Goal: Information Seeking & Learning: Learn about a topic

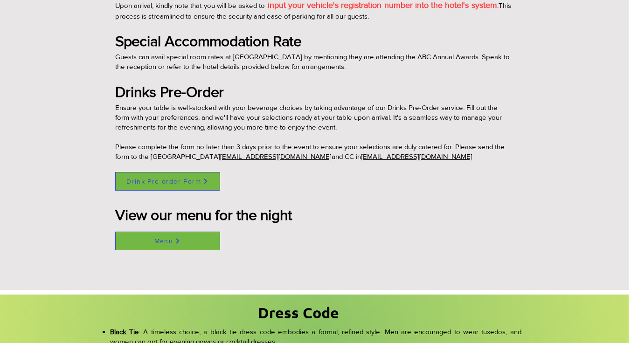
scroll to position [722, 4]
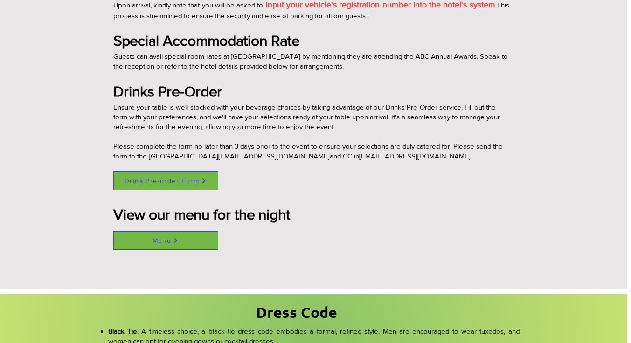
click at [162, 177] on span "Drink Pre-order Form" at bounding box center [162, 180] width 75 height 7
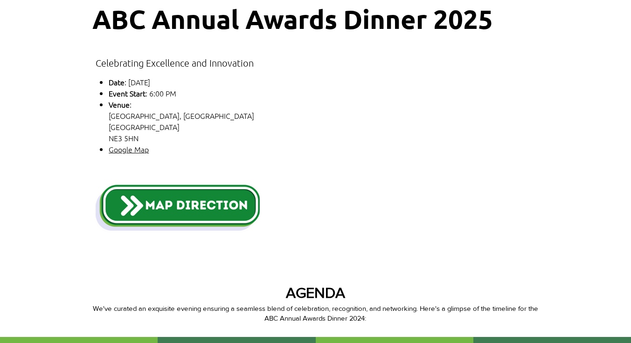
scroll to position [0, 0]
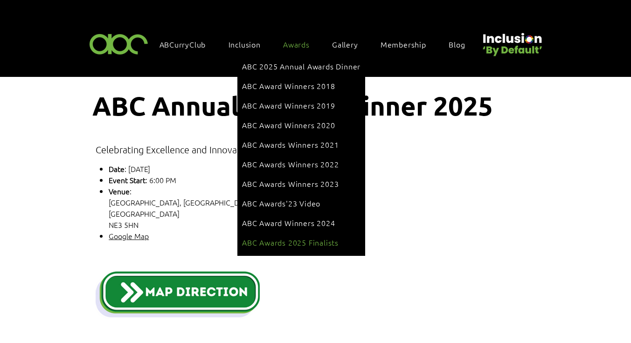
click at [305, 238] on span "ABC Awards 2025 Finalists" at bounding box center [290, 243] width 97 height 10
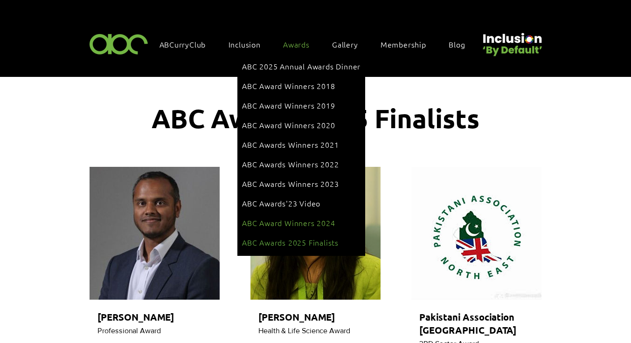
click at [287, 218] on span "ABC Award Winners 2024" at bounding box center [288, 223] width 93 height 10
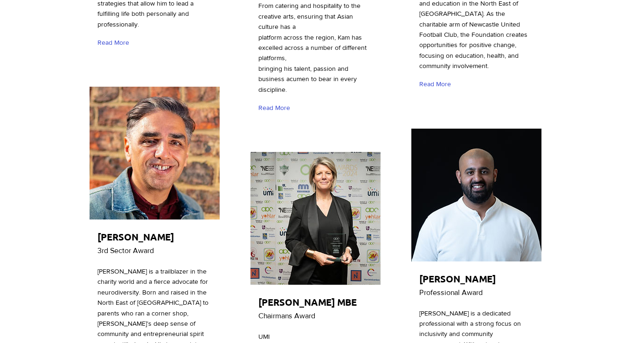
scroll to position [1540, 0]
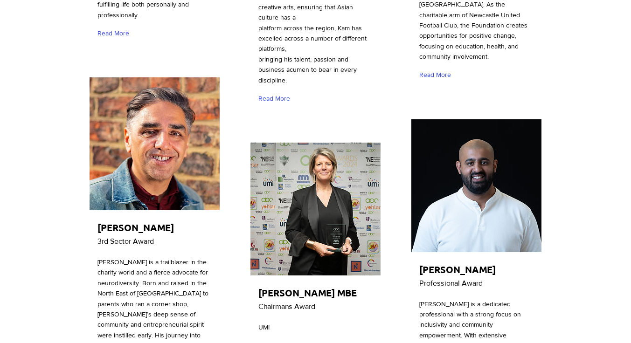
click at [146, 196] on div at bounding box center [154, 238] width 133 height 324
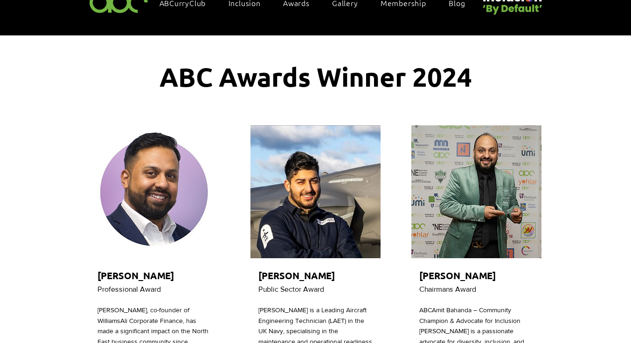
scroll to position [0, 0]
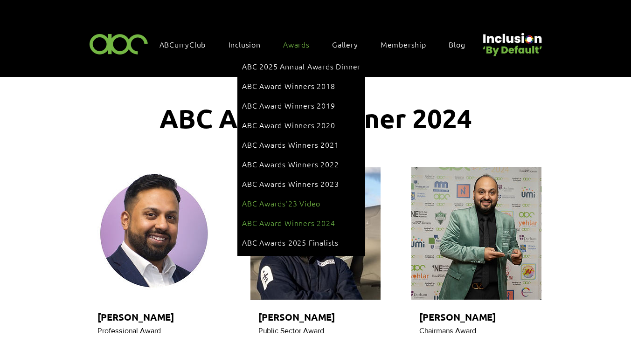
click at [297, 198] on span "ABC Awards'23 Video" at bounding box center [281, 203] width 78 height 10
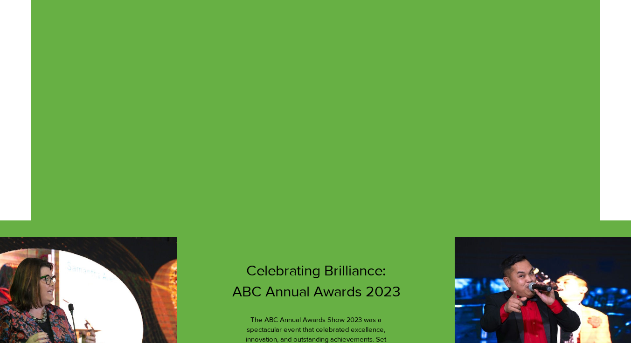
scroll to position [325, 0]
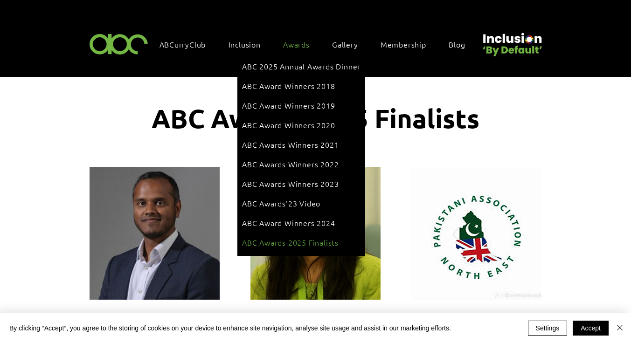
click at [281, 238] on span "ABC Awards 2025 Finalists" at bounding box center [290, 243] width 97 height 10
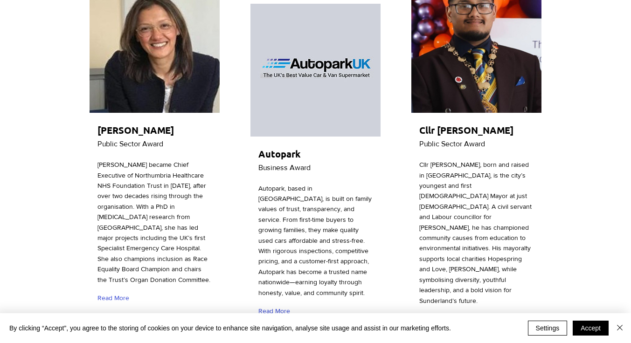
scroll to position [1271, 0]
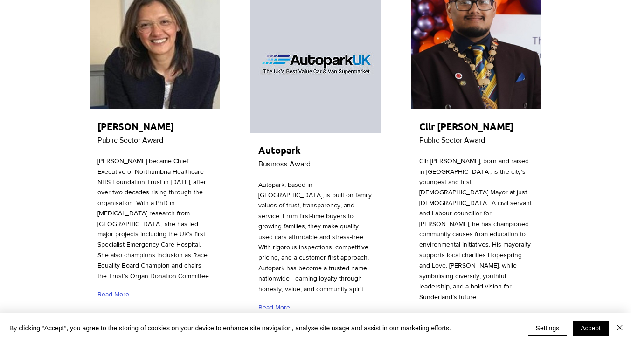
click at [276, 303] on span "Read More" at bounding box center [274, 307] width 32 height 9
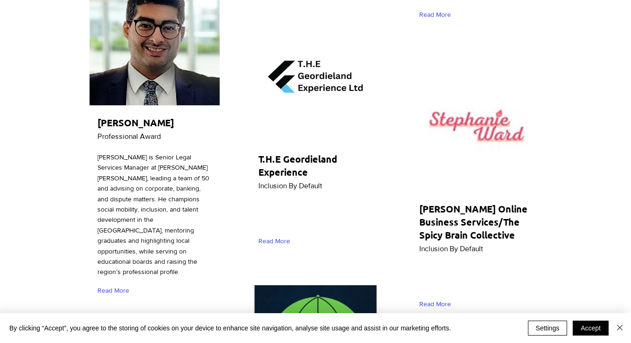
scroll to position [3046, 0]
drag, startPoint x: 191, startPoint y: 274, endPoint x: 145, endPoint y: 286, distance: 48.2
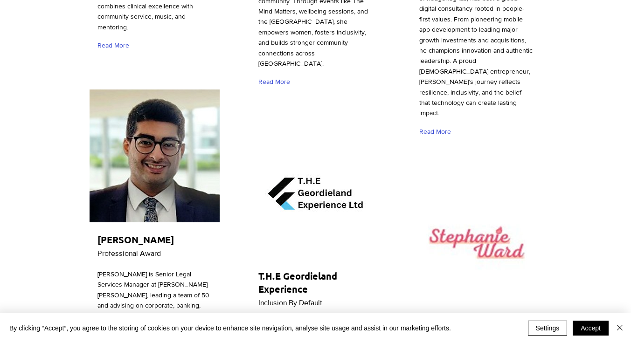
scroll to position [2929, 0]
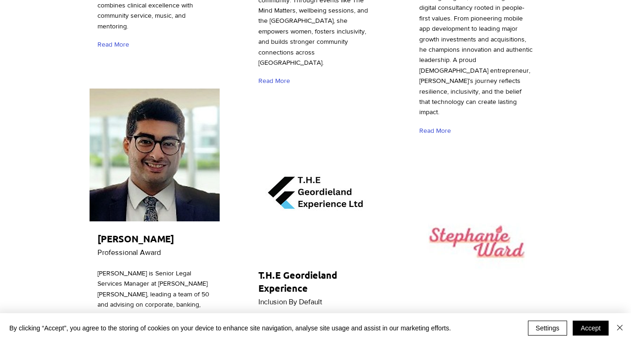
click at [180, 270] on span "[PERSON_NAME] is Senior Legal Services Manager at [PERSON_NAME] [PERSON_NAME], …" at bounding box center [154, 331] width 112 height 122
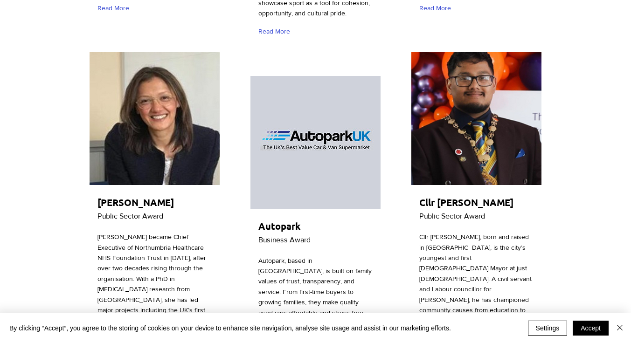
scroll to position [1215, 0]
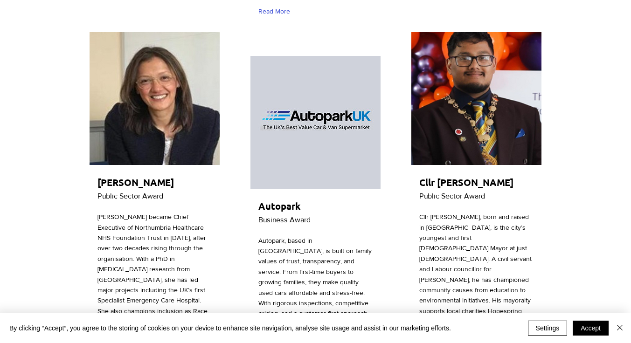
click at [356, 94] on img "main content" at bounding box center [316, 122] width 130 height 133
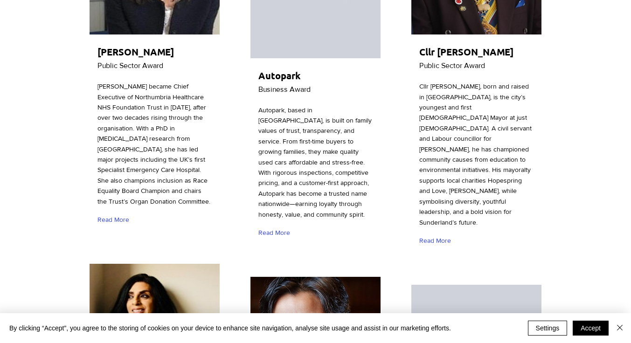
scroll to position [1346, 0]
click at [278, 228] on span "Read More" at bounding box center [274, 232] width 32 height 9
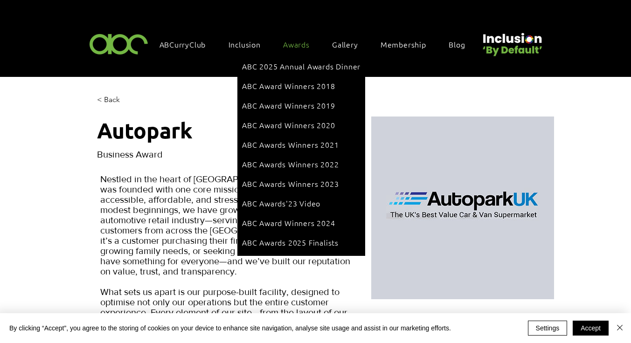
click at [288, 42] on span "Awards" at bounding box center [296, 44] width 27 height 10
click at [286, 66] on span "ABC 2025 Annual Awards Dinner" at bounding box center [301, 66] width 119 height 10
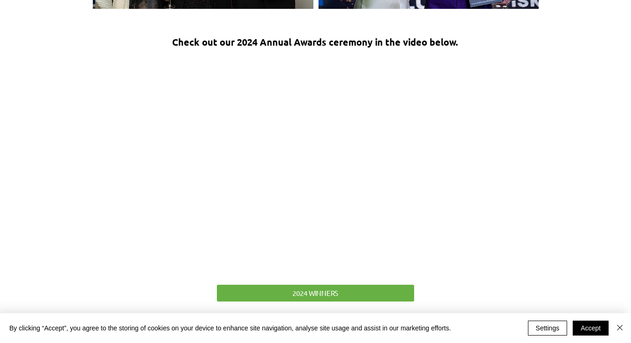
scroll to position [1457, 0]
